Goal: Check status: Check status

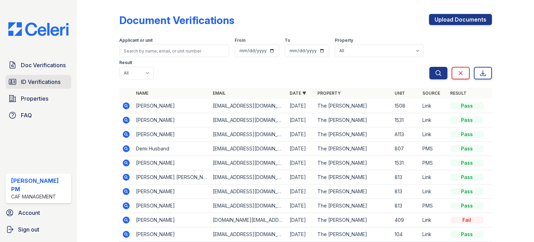
click at [34, 80] on span "ID Verifications" at bounding box center [41, 81] width 40 height 8
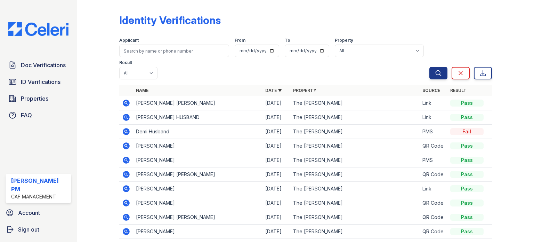
click at [33, 100] on span "Properties" at bounding box center [34, 98] width 27 height 8
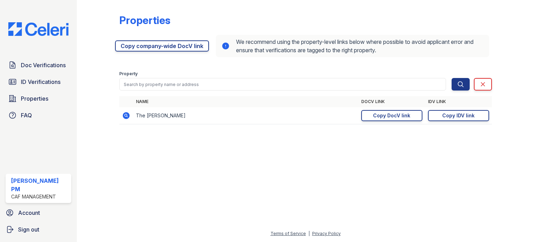
drag, startPoint x: 439, startPoint y: 116, endPoint x: 359, endPoint y: 98, distance: 82.7
click at [439, 116] on link "Copy IDV link Copy link" at bounding box center [458, 115] width 61 height 11
click at [36, 72] on link "Doc Verifications" at bounding box center [39, 65] width 66 height 14
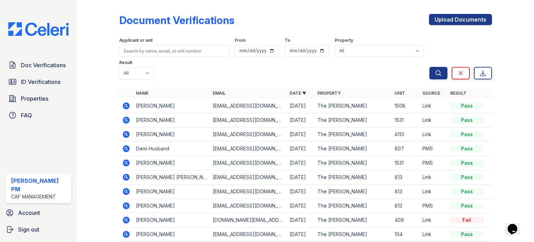
click at [127, 135] on icon at bounding box center [126, 134] width 8 height 8
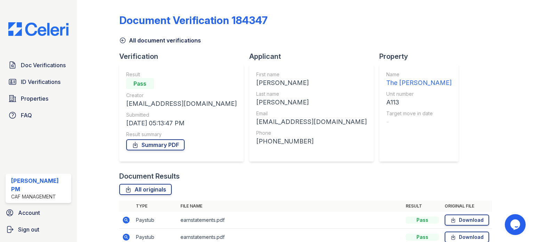
click at [310, 157] on div "First name [PERSON_NAME] Last name [PERSON_NAME] Email [EMAIL_ADDRESS][DOMAIN_N…" at bounding box center [311, 112] width 124 height 97
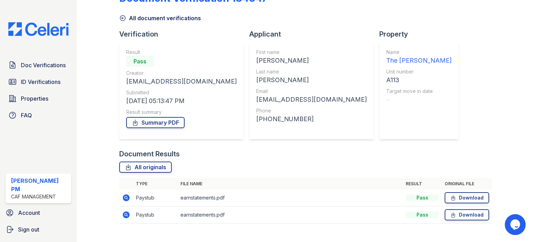
scroll to position [34, 0]
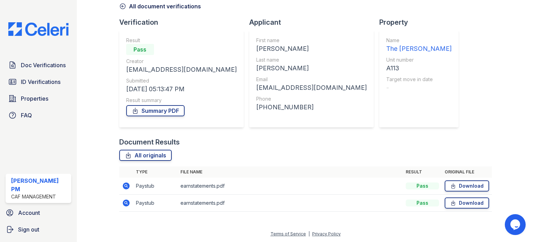
click at [122, 185] on icon at bounding box center [126, 185] width 8 height 8
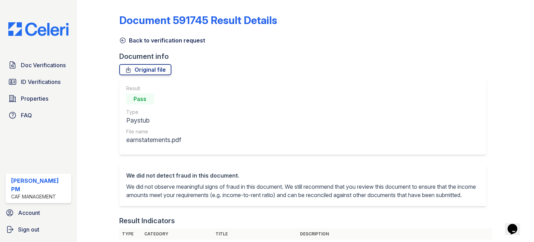
click at [123, 43] on icon at bounding box center [122, 40] width 5 height 5
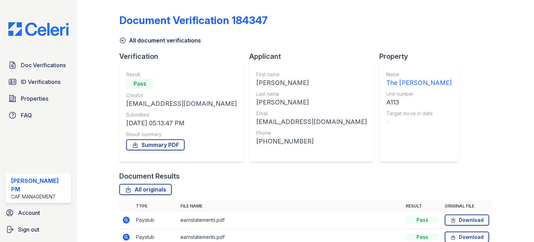
click at [441, 143] on div "Document Verification 184347 All document verifications Verification Result Pas…" at bounding box center [305, 128] width 373 height 250
click at [170, 147] on link "Summary PDF" at bounding box center [155, 144] width 58 height 11
click at [157, 190] on link "All originals" at bounding box center [145, 188] width 52 height 11
click at [47, 78] on span "ID Verifications" at bounding box center [41, 81] width 40 height 8
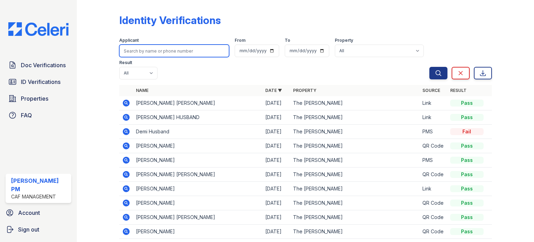
click at [173, 49] on input "search" at bounding box center [174, 50] width 110 height 13
type input "anthony"
click at [429, 67] on button "Search" at bounding box center [438, 73] width 18 height 13
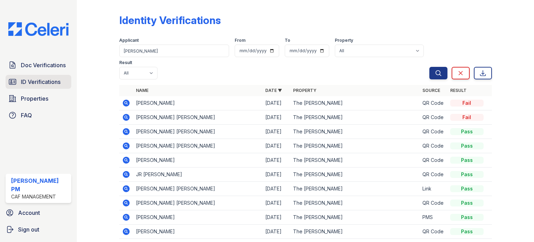
click at [29, 82] on span "ID Verifications" at bounding box center [41, 81] width 40 height 8
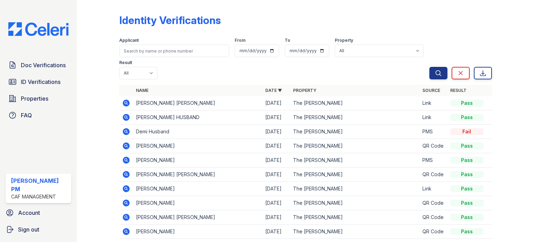
click at [22, 103] on link "Properties" at bounding box center [39, 98] width 66 height 14
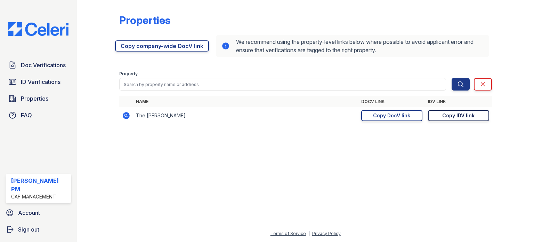
click at [458, 115] on div "Copy IDV link" at bounding box center [458, 115] width 32 height 7
